Goal: Complete application form

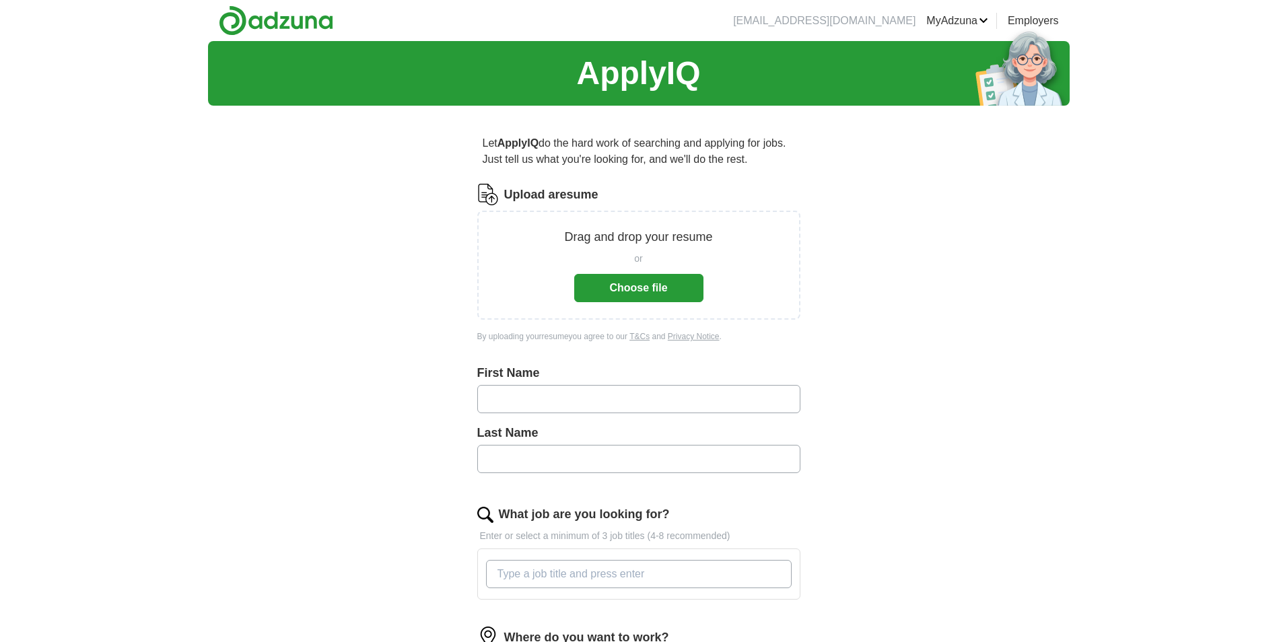
click at [626, 286] on button "Choose file" at bounding box center [638, 288] width 129 height 28
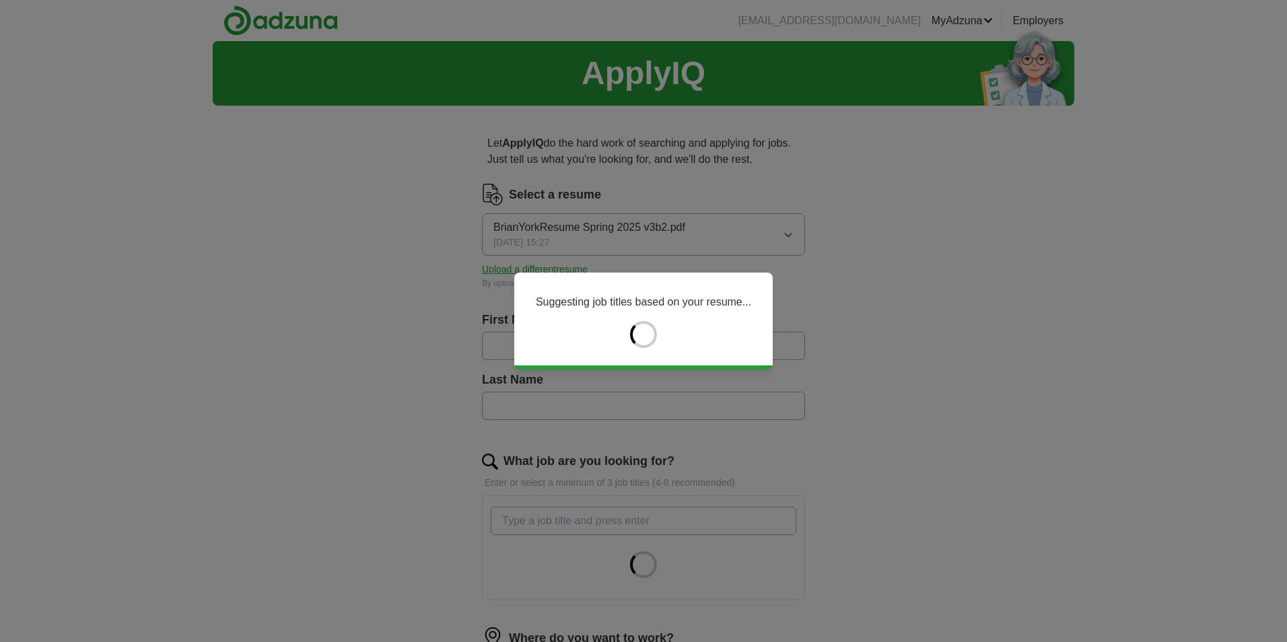
type input "*****"
type input "****"
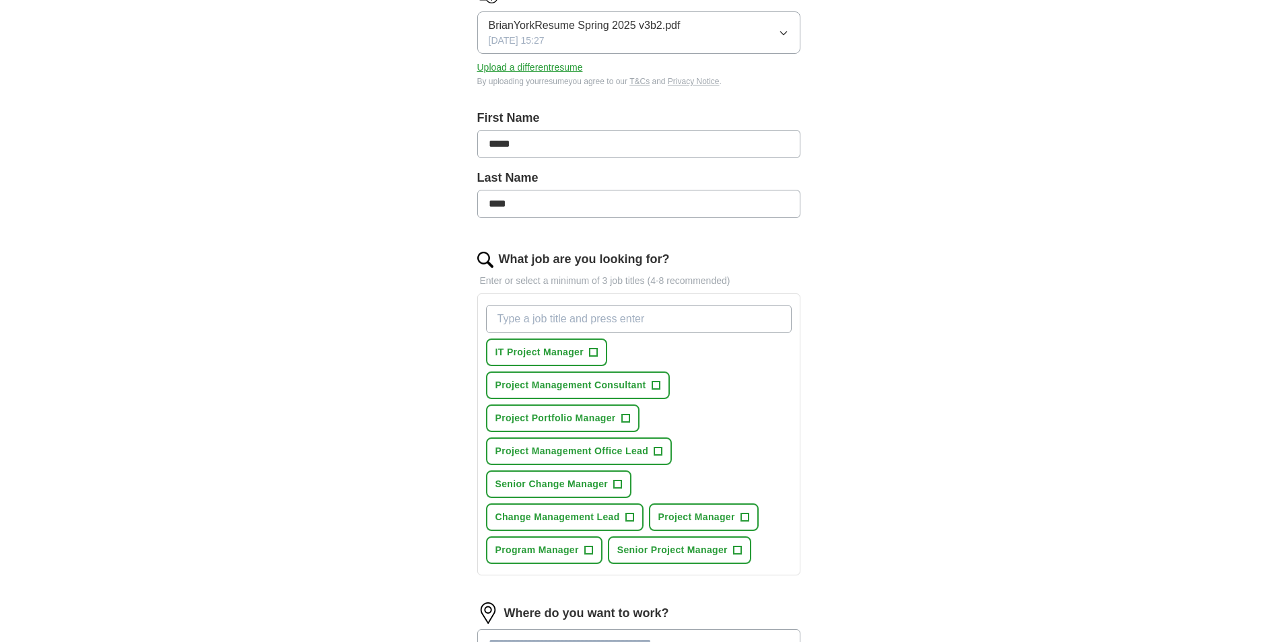
scroll to position [269, 0]
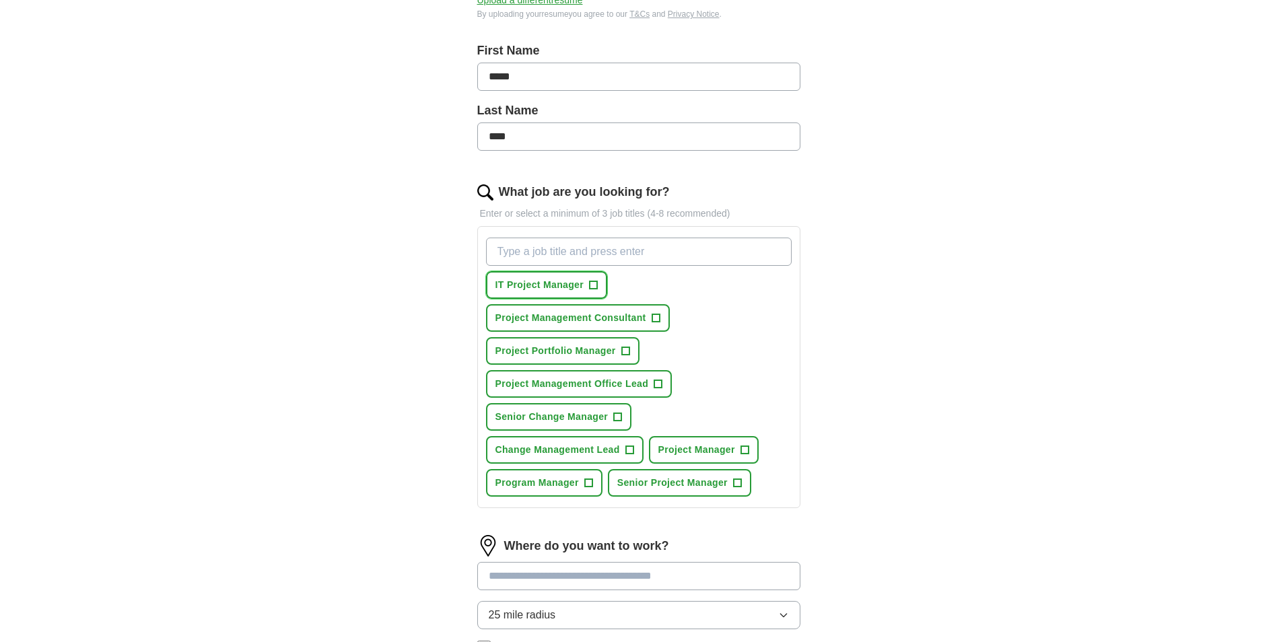
click at [592, 285] on span "+" at bounding box center [594, 285] width 8 height 11
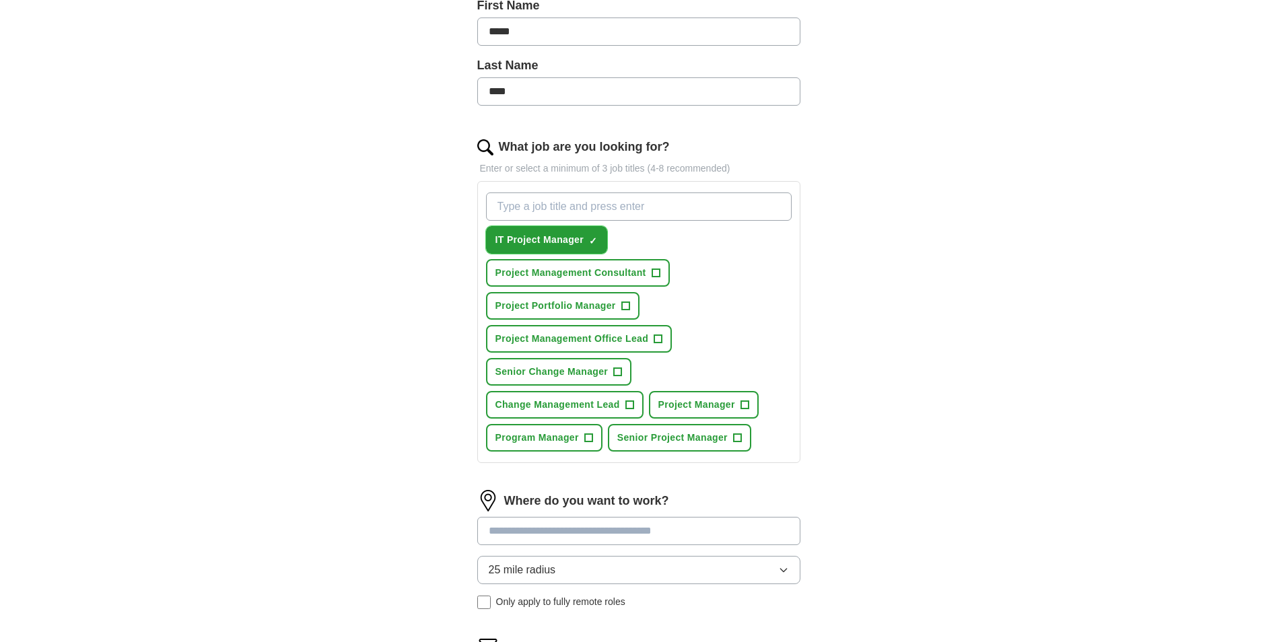
scroll to position [337, 0]
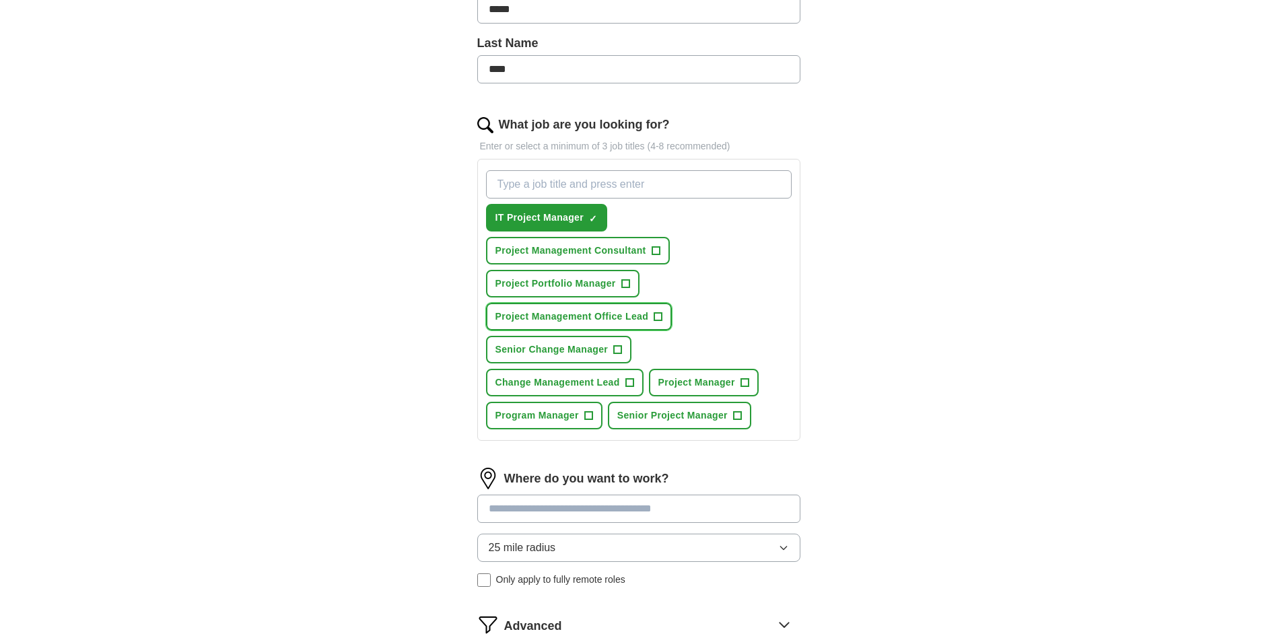
click at [658, 314] on span "+" at bounding box center [658, 317] width 8 height 11
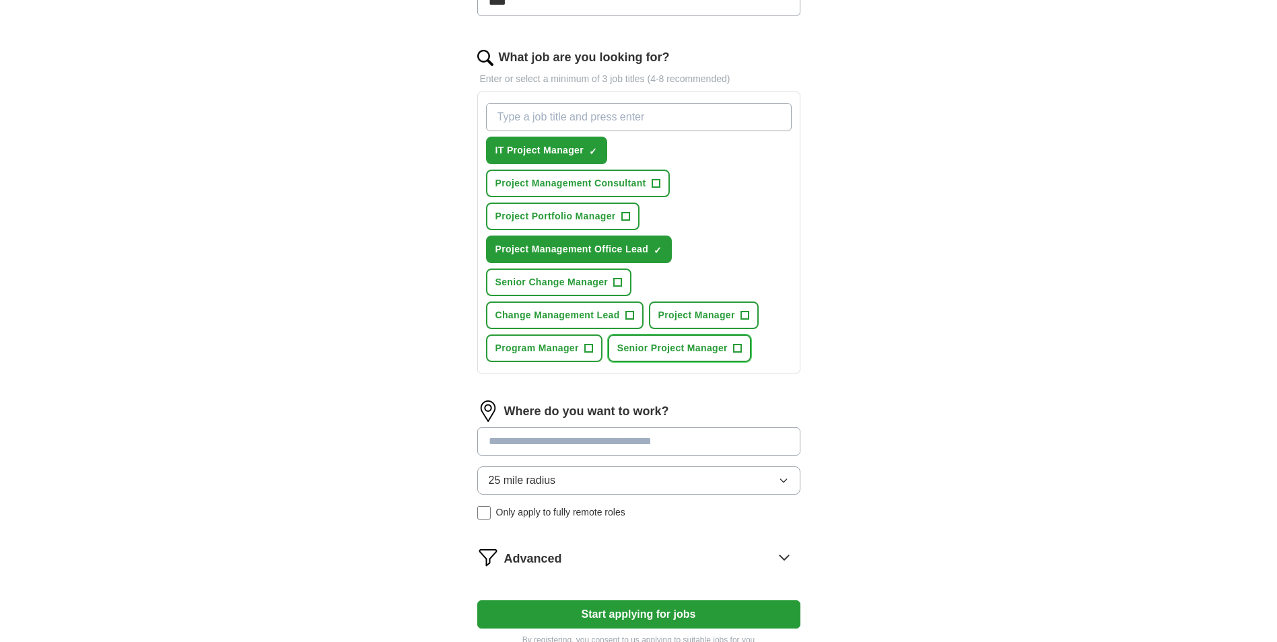
click at [741, 347] on span "+" at bounding box center [737, 348] width 8 height 11
click at [630, 312] on span "+" at bounding box center [629, 315] width 8 height 11
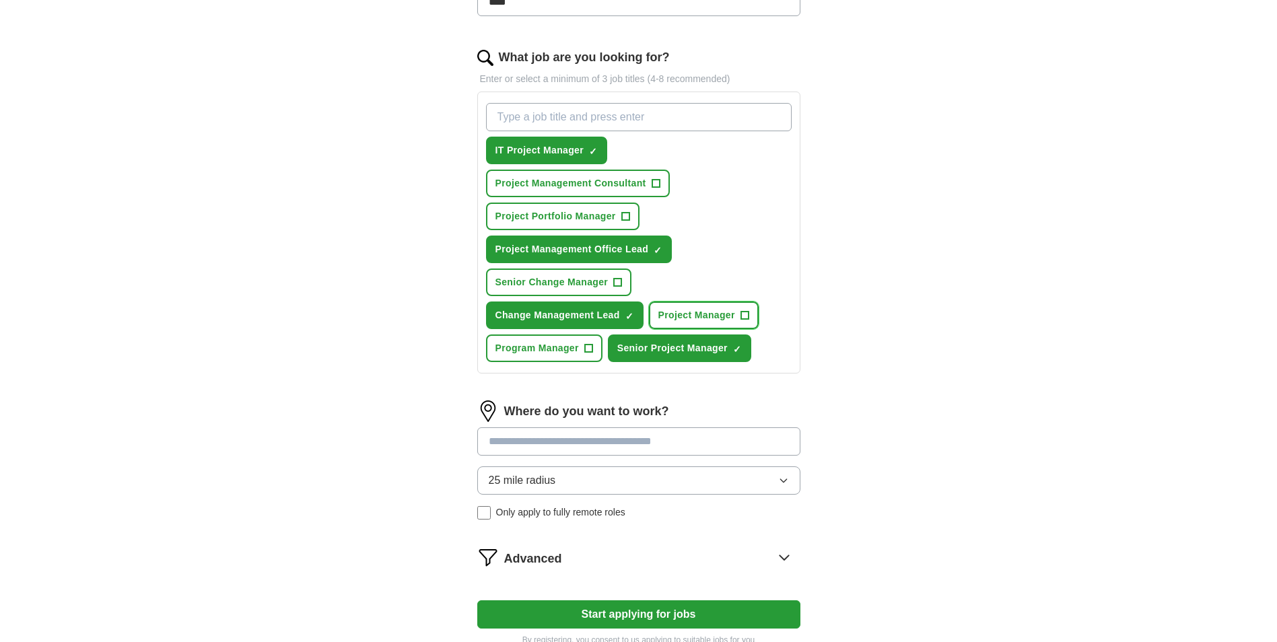
click at [743, 316] on span "+" at bounding box center [745, 315] width 8 height 11
click at [588, 347] on span "+" at bounding box center [588, 348] width 8 height 11
click at [594, 440] on input at bounding box center [638, 442] width 323 height 28
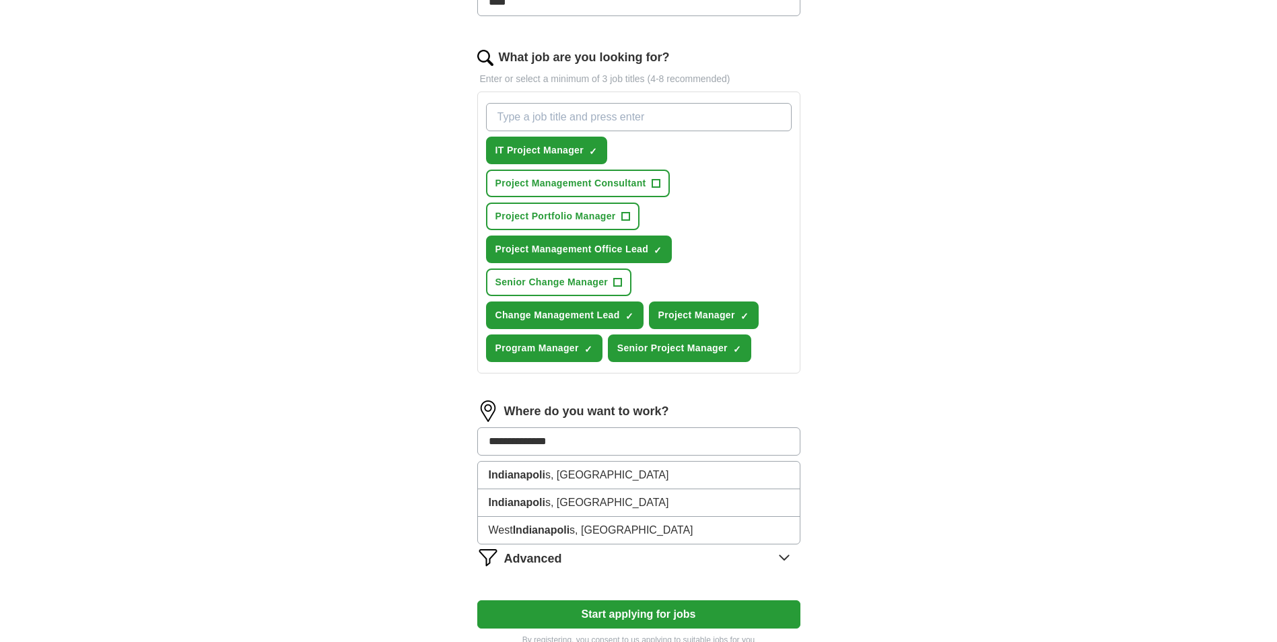
type input "**********"
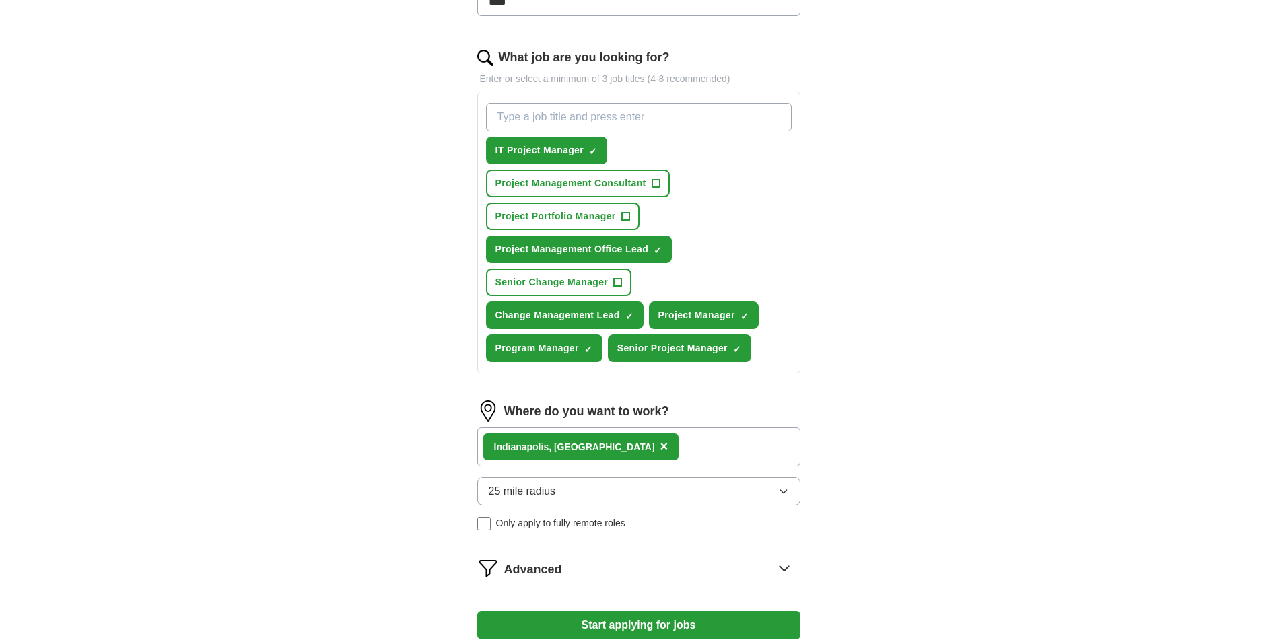
click at [786, 489] on icon "button" at bounding box center [783, 491] width 11 height 11
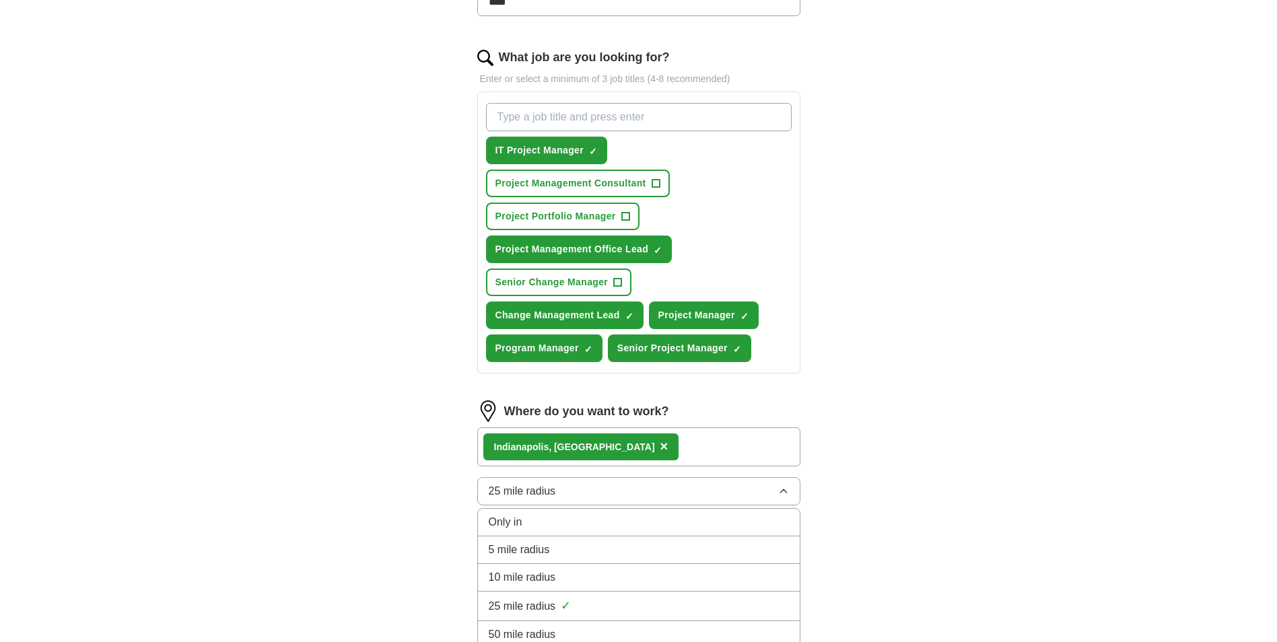
click at [512, 623] on li "50 mile radius" at bounding box center [639, 635] width 322 height 28
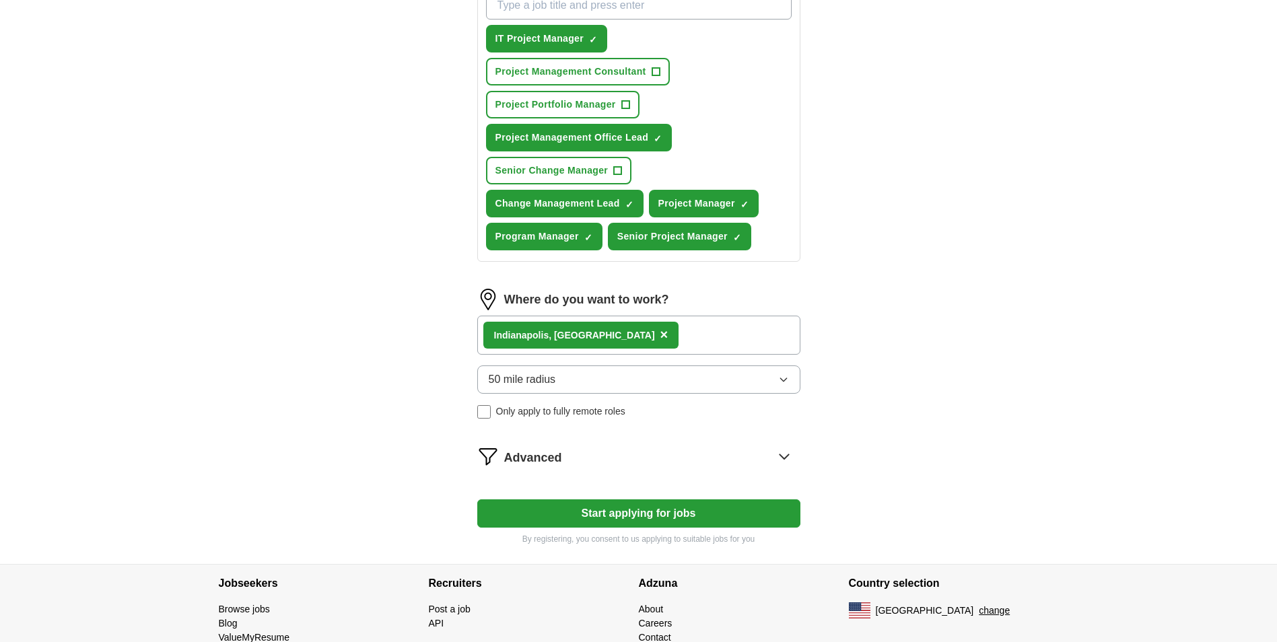
scroll to position [539, 0]
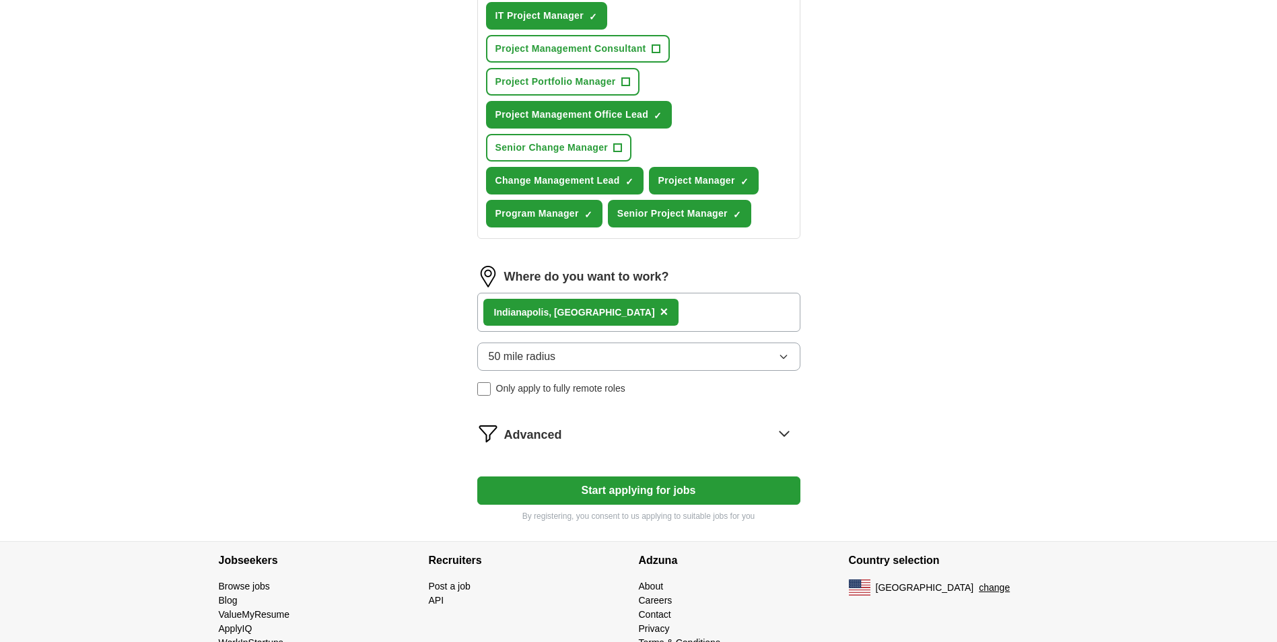
click at [621, 307] on div "Indianapoli s, IN ×" at bounding box center [638, 312] width 323 height 39
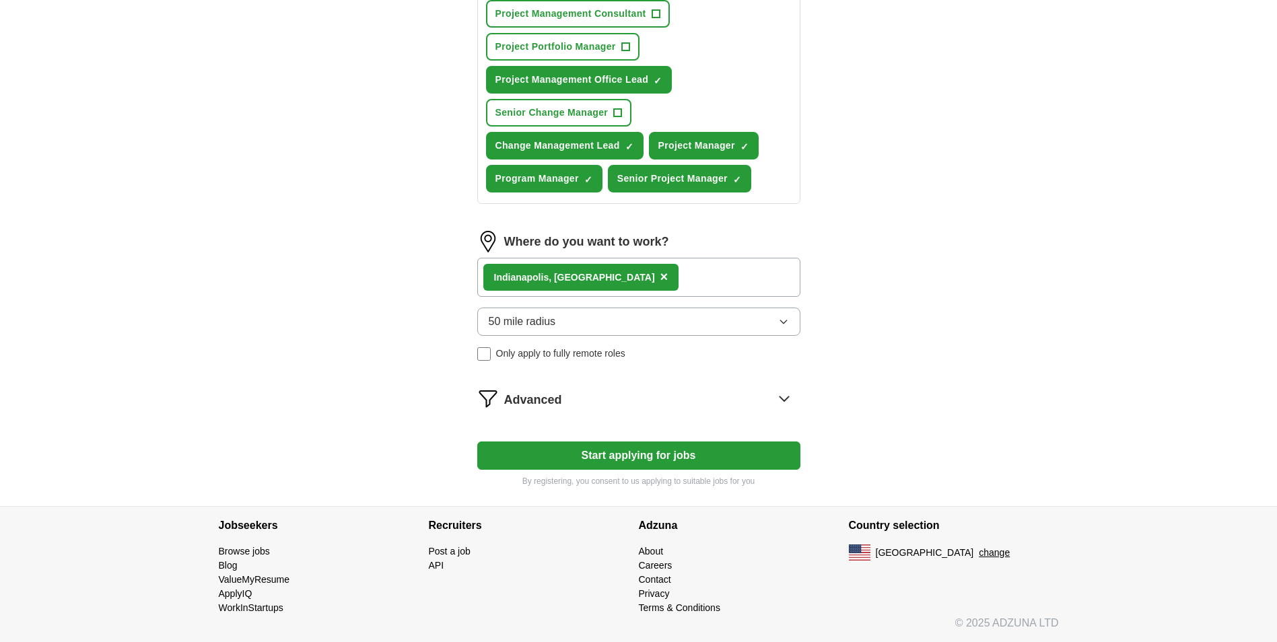
click at [778, 397] on icon at bounding box center [785, 399] width 22 height 22
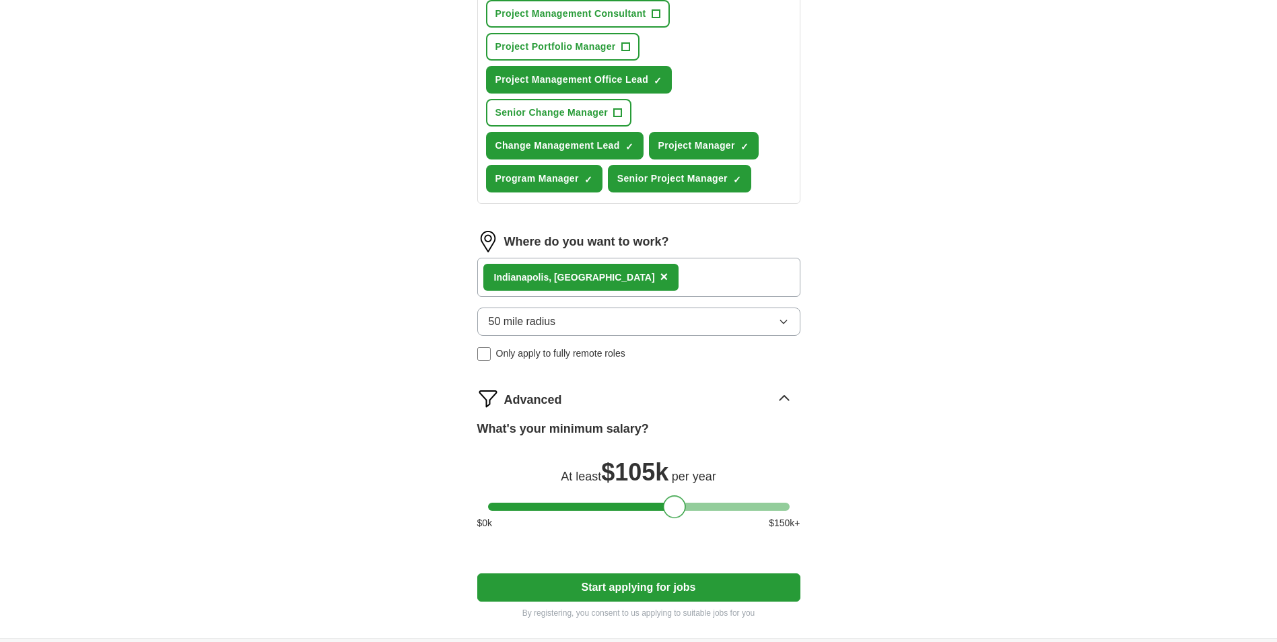
drag, startPoint x: 501, startPoint y: 506, endPoint x: 676, endPoint y: 501, distance: 175.1
click at [676, 501] on div at bounding box center [674, 507] width 23 height 23
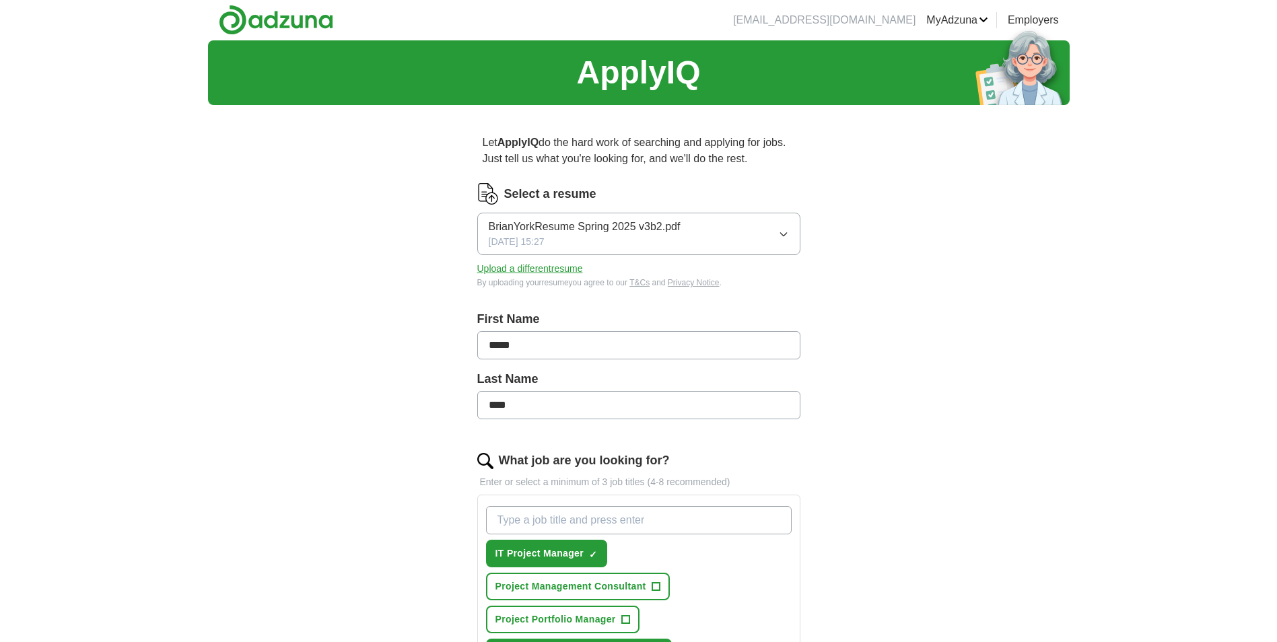
scroll to position [0, 0]
click at [788, 232] on icon "button" at bounding box center [783, 235] width 11 height 11
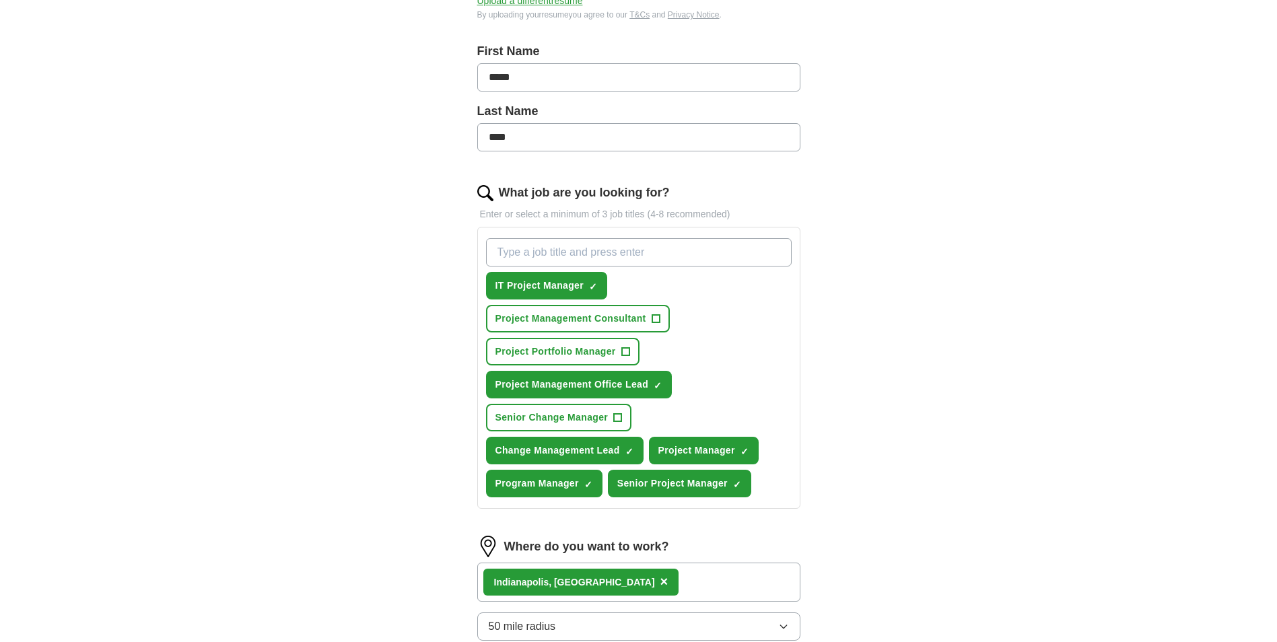
scroll to position [67, 0]
